Goal: Task Accomplishment & Management: Complete application form

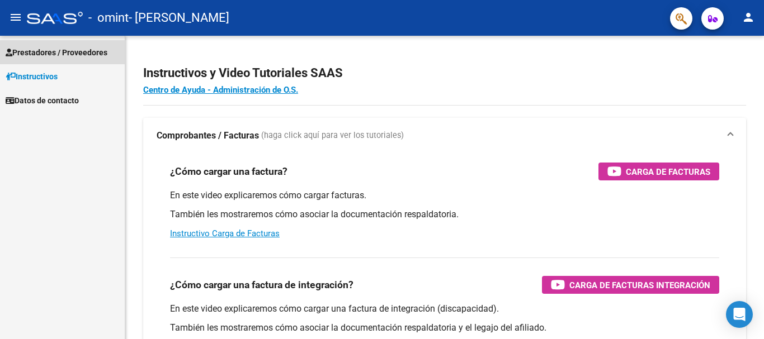
click at [44, 49] on span "Prestadores / Proveedores" at bounding box center [57, 52] width 102 height 12
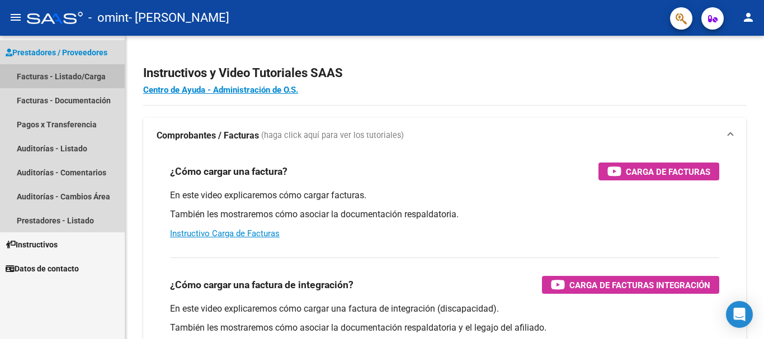
click at [40, 81] on link "Facturas - Listado/Carga" at bounding box center [62, 76] width 125 height 24
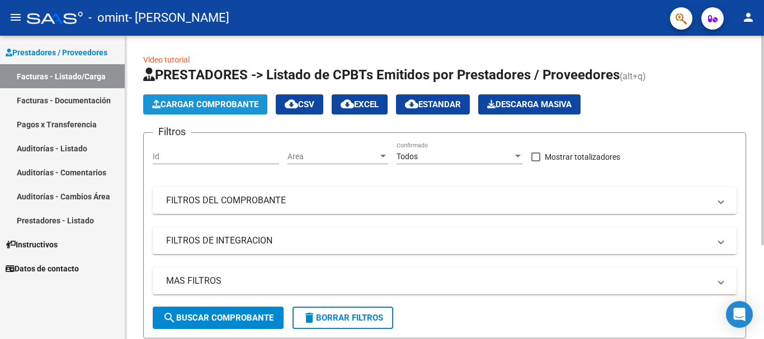
click at [190, 106] on span "Cargar Comprobante" at bounding box center [205, 105] width 106 height 10
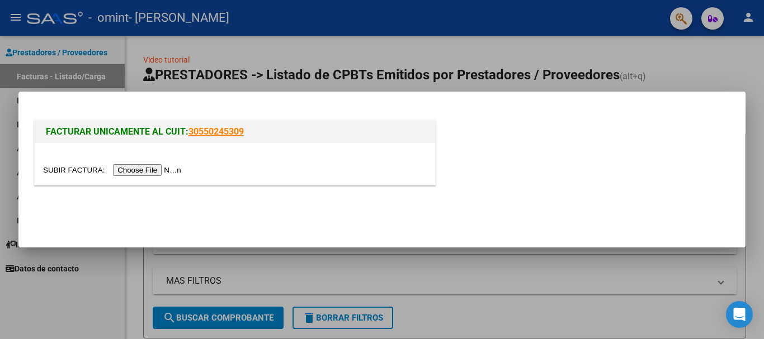
click at [142, 168] on input "file" at bounding box center [113, 170] width 141 height 12
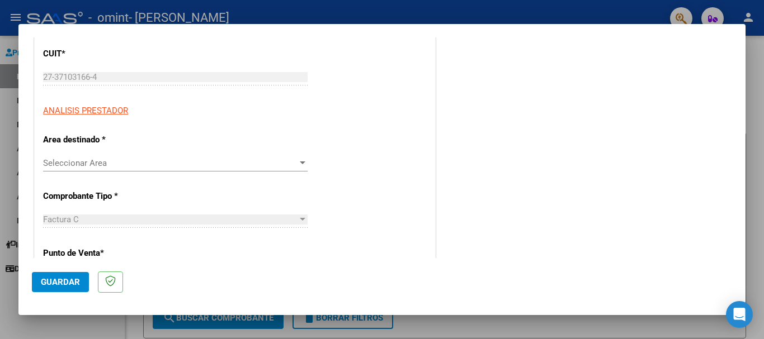
scroll to position [147, 0]
click at [70, 162] on span "Seleccionar Area" at bounding box center [170, 163] width 254 height 10
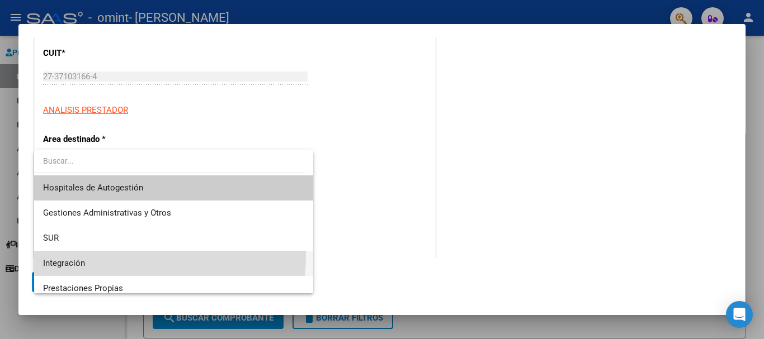
click at [73, 254] on span "Integración" at bounding box center [173, 263] width 261 height 25
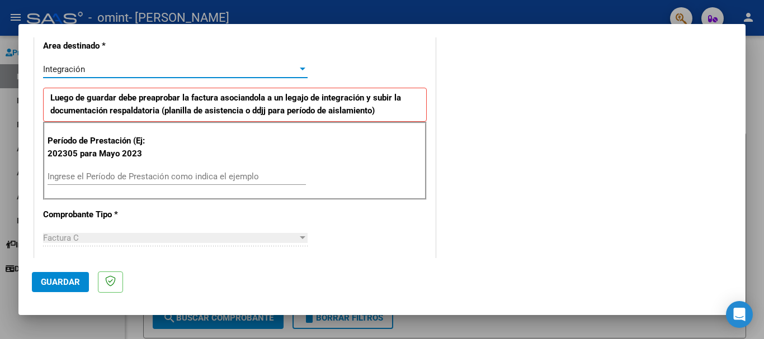
scroll to position [241, 0]
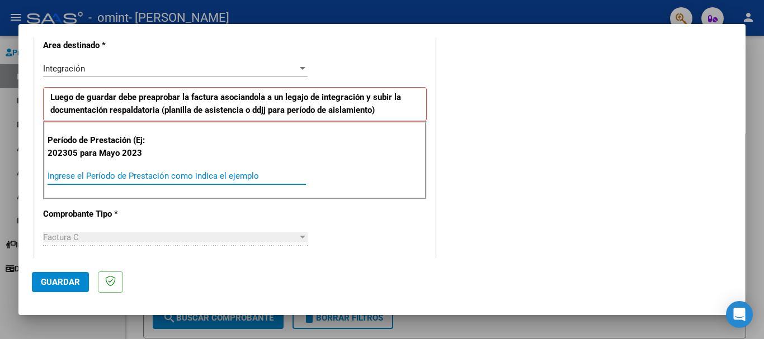
click at [69, 178] on input "Ingrese el Período de Prestación como indica el ejemplo" at bounding box center [177, 176] width 258 height 10
type input "202506"
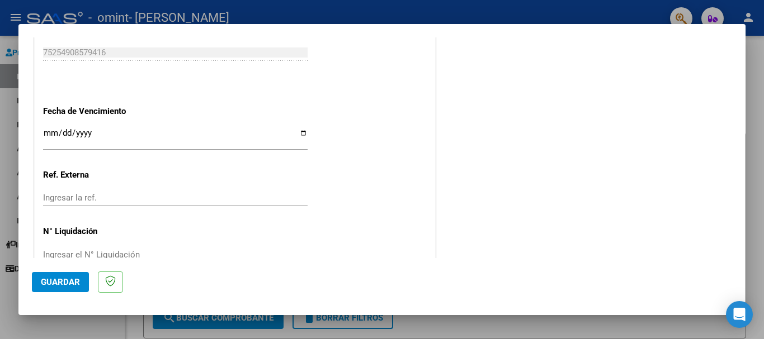
scroll to position [717, 0]
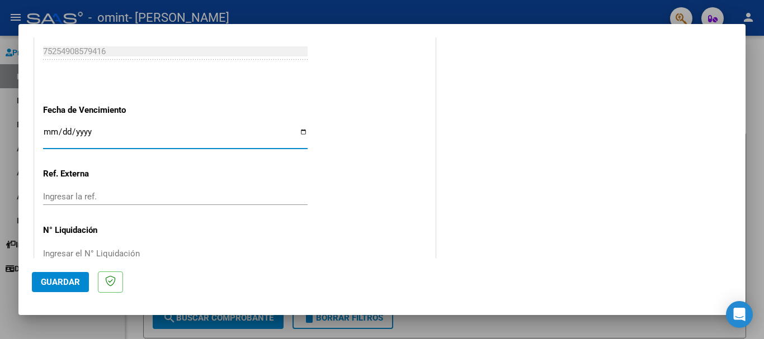
click at [298, 130] on input "Ingresar la fecha" at bounding box center [175, 137] width 265 height 18
type input "[DATE]"
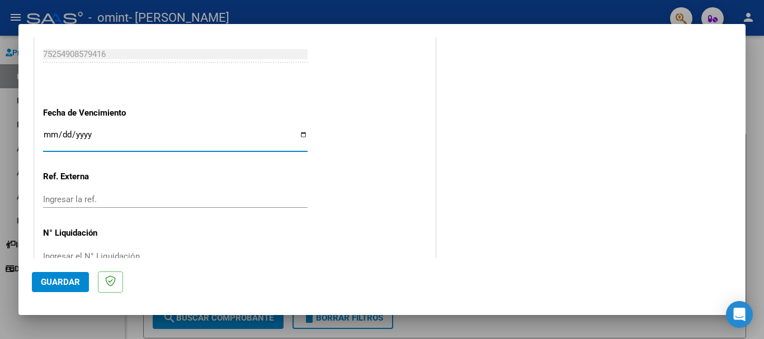
scroll to position [742, 0]
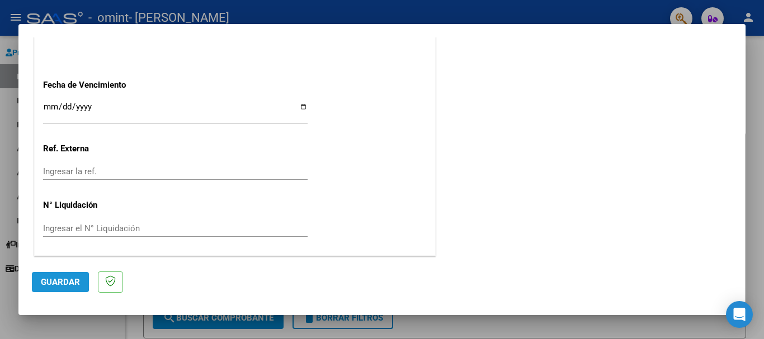
click at [44, 280] on span "Guardar" at bounding box center [60, 282] width 39 height 10
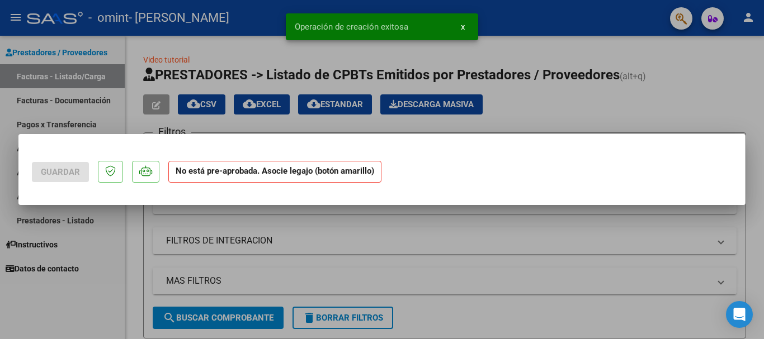
scroll to position [0, 0]
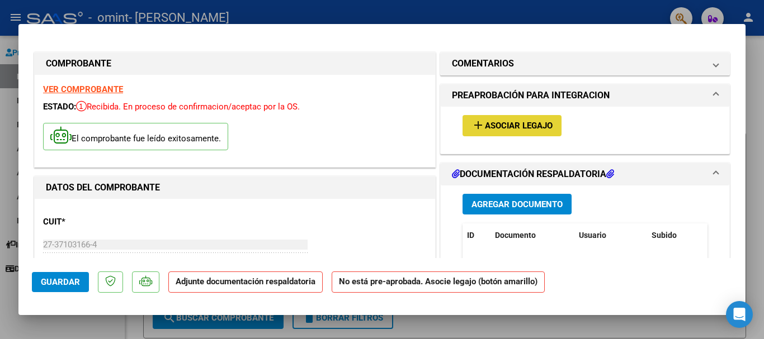
click at [500, 119] on button "add Asociar Legajo" at bounding box center [511, 125] width 99 height 21
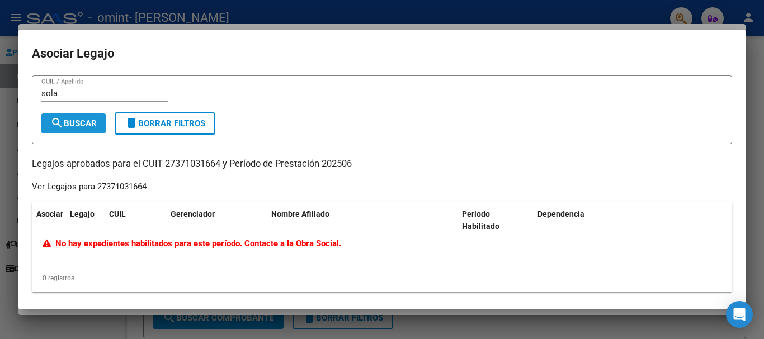
click at [92, 122] on span "search Buscar" at bounding box center [73, 124] width 46 height 10
click at [69, 93] on input "sola" at bounding box center [104, 93] width 126 height 10
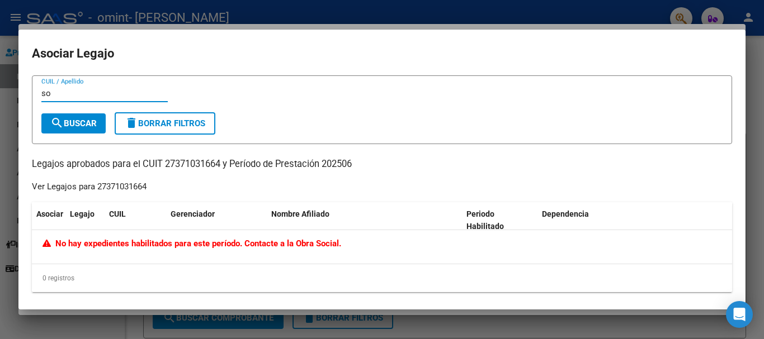
type input "s"
type input "2"
type input "s"
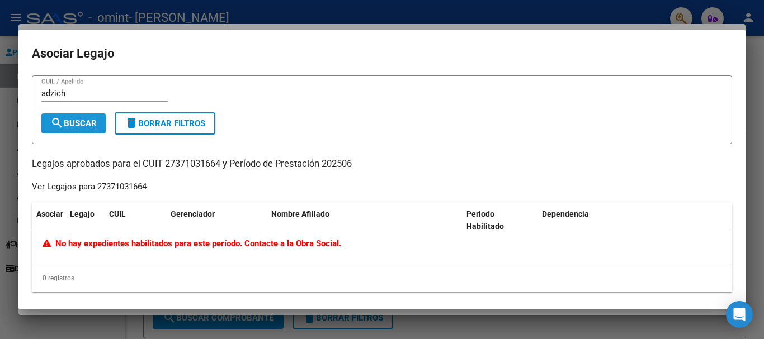
click at [84, 122] on span "search Buscar" at bounding box center [73, 124] width 46 height 10
click at [95, 92] on input "adzich" at bounding box center [104, 93] width 126 height 10
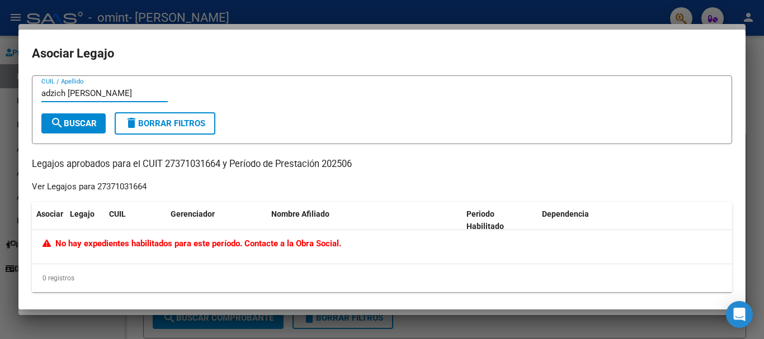
click at [120, 93] on input "adzich [PERSON_NAME]" at bounding box center [104, 93] width 126 height 10
type input "a"
type input "n"
paste input "52099041"
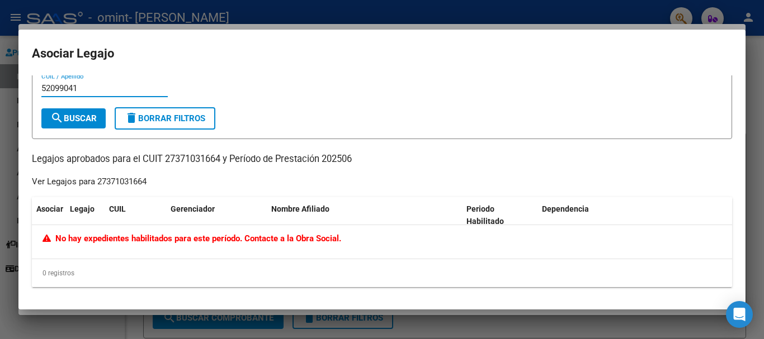
type input "52099041"
click at [205, 330] on div at bounding box center [382, 169] width 764 height 339
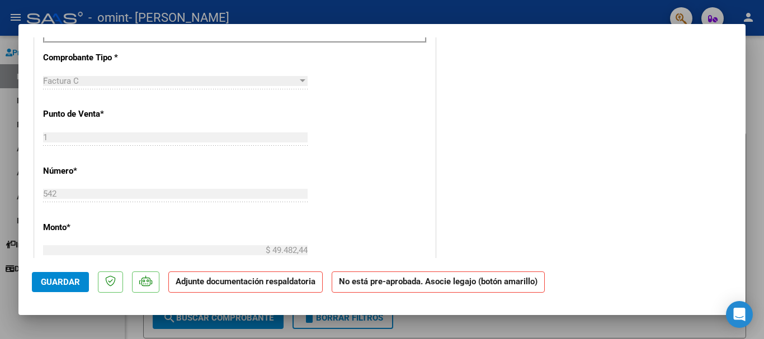
scroll to position [0, 0]
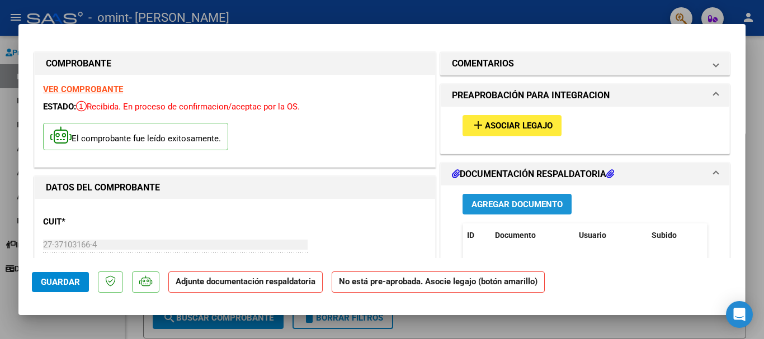
click at [542, 203] on span "Agregar Documento" at bounding box center [516, 205] width 91 height 10
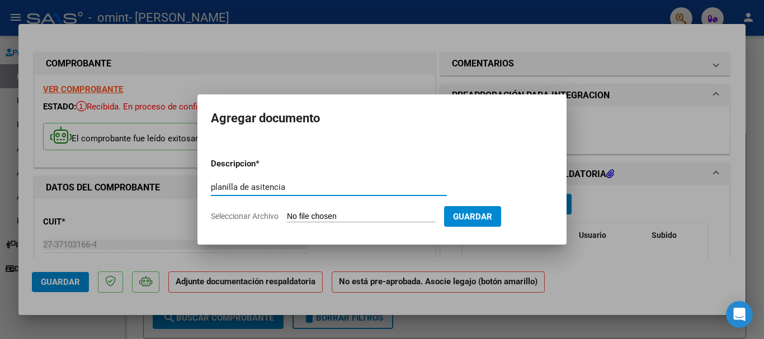
type input "planilla de asitencia"
click at [391, 214] on input "Seleccionar Archivo" at bounding box center [361, 217] width 148 height 11
click at [179, 247] on div at bounding box center [382, 169] width 764 height 339
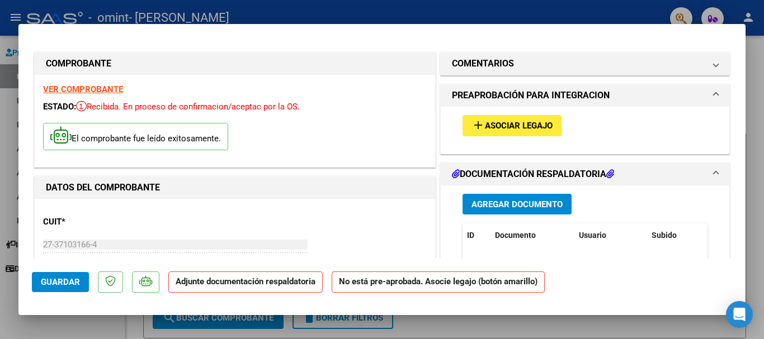
click at [318, 4] on div at bounding box center [382, 169] width 764 height 339
type input "$ 0,00"
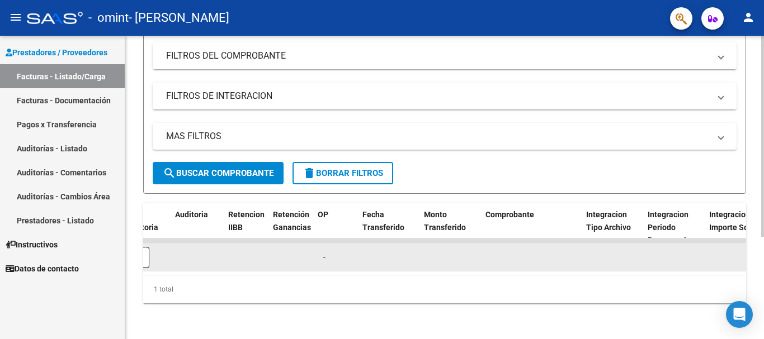
scroll to position [0, 781]
